Goal: Find specific page/section: Find specific page/section

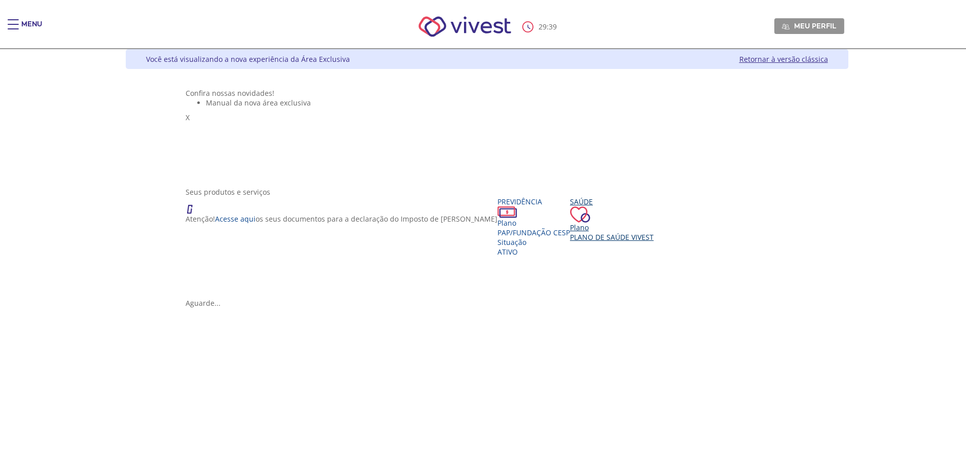
click at [570, 232] on div "Plano" at bounding box center [612, 228] width 84 height 10
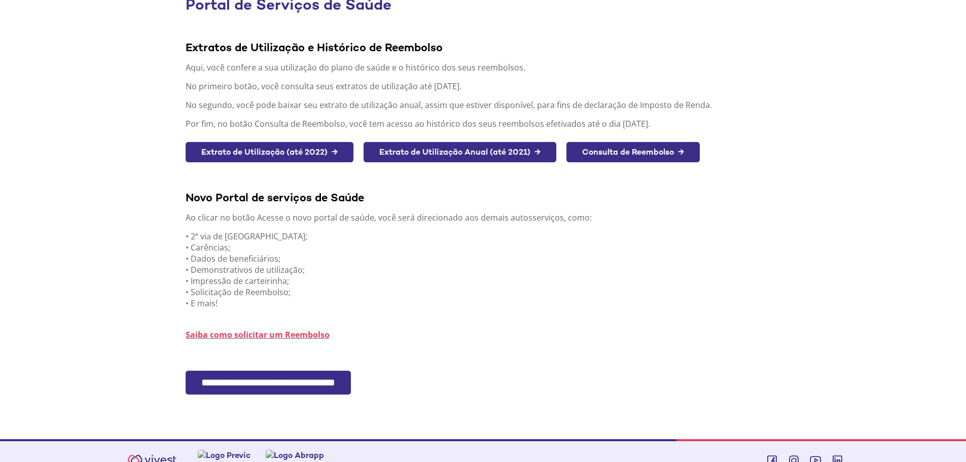
scroll to position [119, 0]
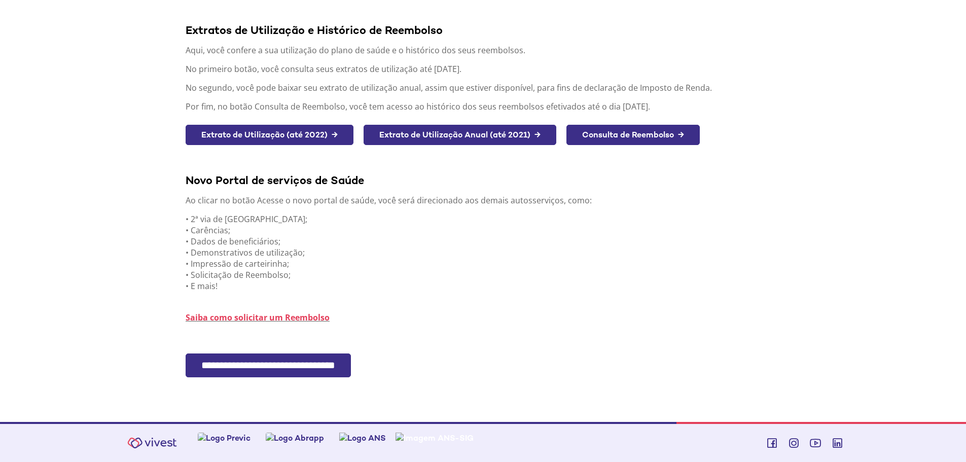
click at [287, 361] on input "**********" at bounding box center [268, 365] width 165 height 24
